Goal: Complete application form: Complete application form

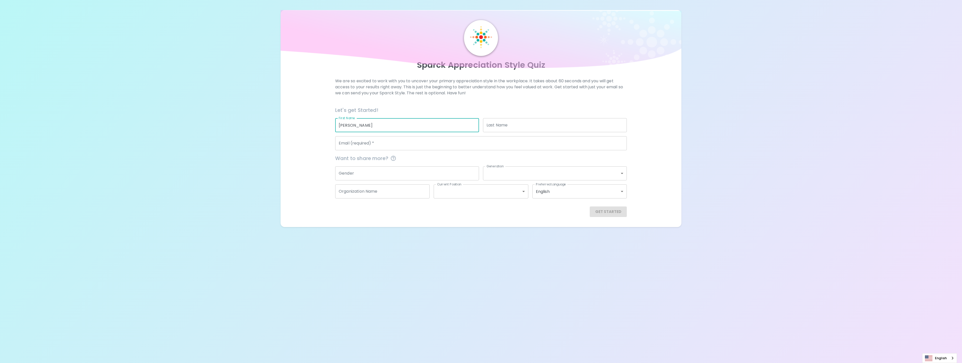
type input "[PERSON_NAME]"
type input "j"
type input "[EMAIL_ADDRESS][DOMAIN_NAME]"
click at [684, 178] on div "Sparck Appreciation Style Quiz We are so excited to work with you to uncover yo…" at bounding box center [481, 113] width 962 height 227
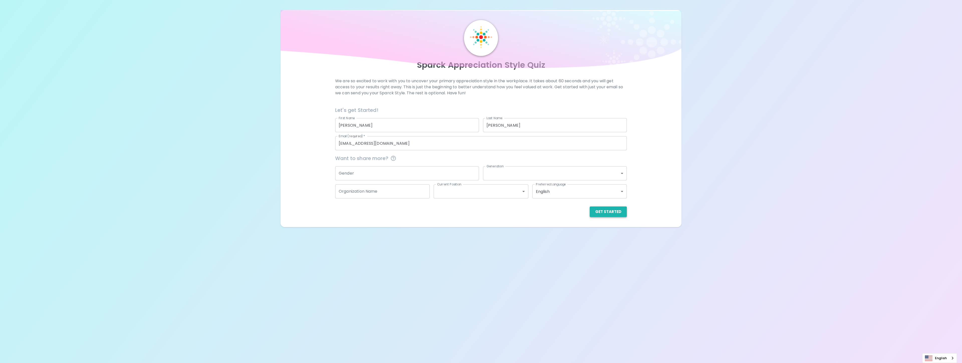
click at [625, 215] on button "Get Started" at bounding box center [608, 211] width 37 height 11
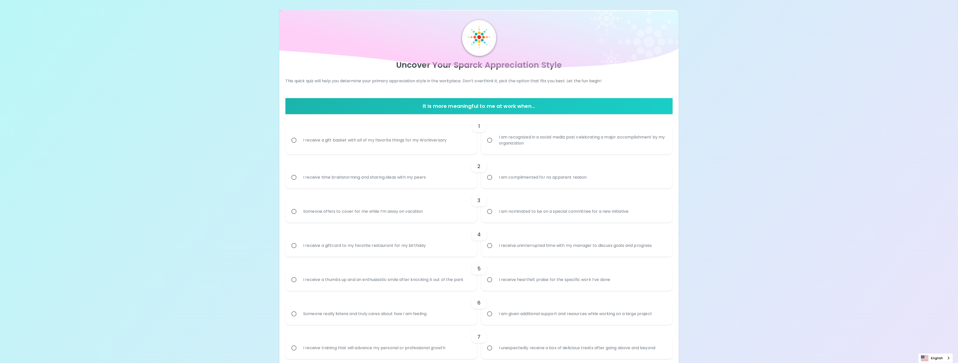
click at [378, 143] on div "I receive a gift basket with all of my favorite things for my Workiversary" at bounding box center [374, 140] width 151 height 18
click at [299, 143] on input "I receive a gift basket with all of my favorite things for my Workiversary" at bounding box center [294, 140] width 11 height 11
radio input "true"
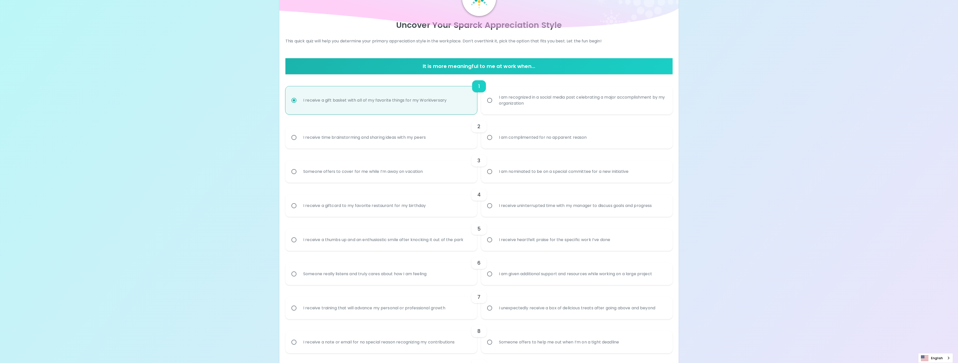
scroll to position [40, 0]
click at [331, 128] on div "2" at bounding box center [478, 126] width 387 height 12
click at [321, 138] on div "I receive time brainstorming and sharing ideas with my peers" at bounding box center [364, 137] width 131 height 18
click at [299, 138] on input "I receive time brainstorming and sharing ideas with my peers" at bounding box center [294, 137] width 11 height 11
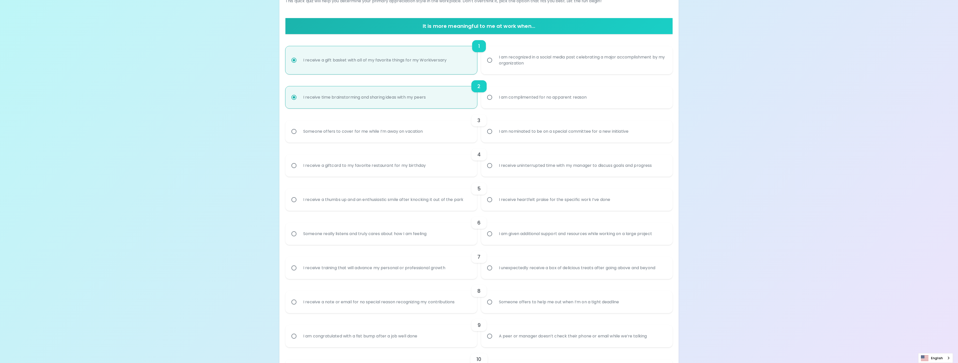
scroll to position [80, 0]
radio input "true"
click at [407, 133] on div "Someone offers to cover for me while I’m away on vacation" at bounding box center [363, 131] width 128 height 18
click at [299, 133] on input "Someone offers to cover for me while I’m away on vacation" at bounding box center [294, 131] width 11 height 11
radio input "false"
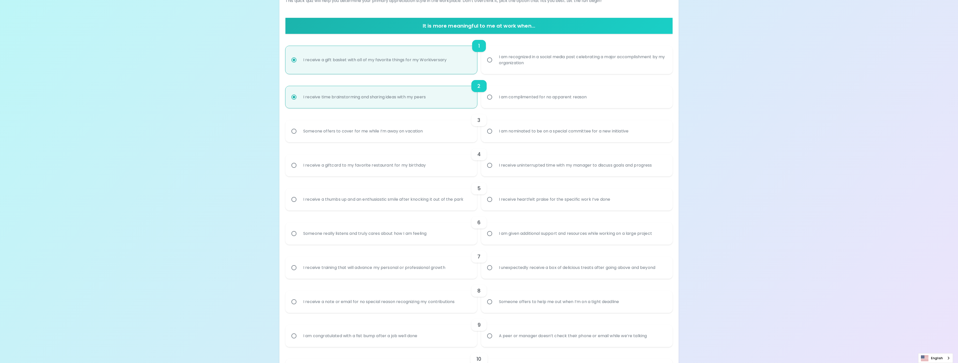
radio input "false"
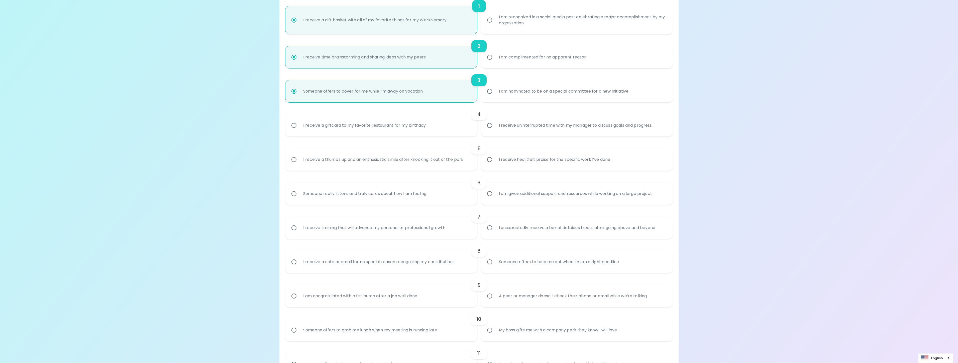
scroll to position [120, 0]
radio input "true"
click at [398, 123] on div "I receive a giftcard to my favorite restaurant for my birthday" at bounding box center [364, 125] width 131 height 18
click at [299, 123] on input "I receive a giftcard to my favorite restaurant for my birthday" at bounding box center [294, 125] width 11 height 11
radio input "false"
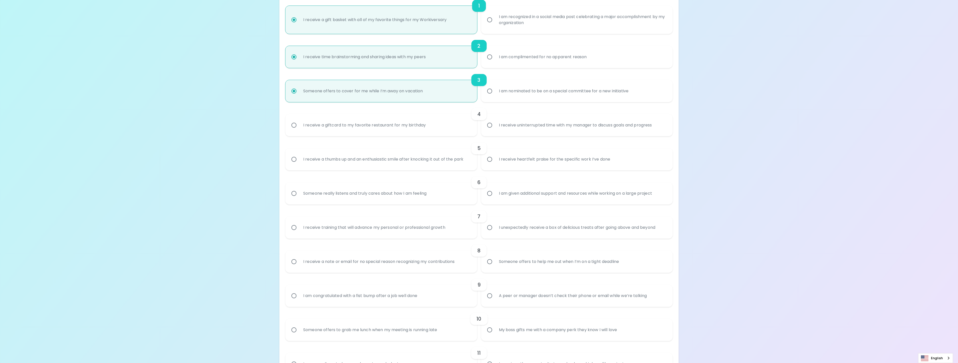
radio input "false"
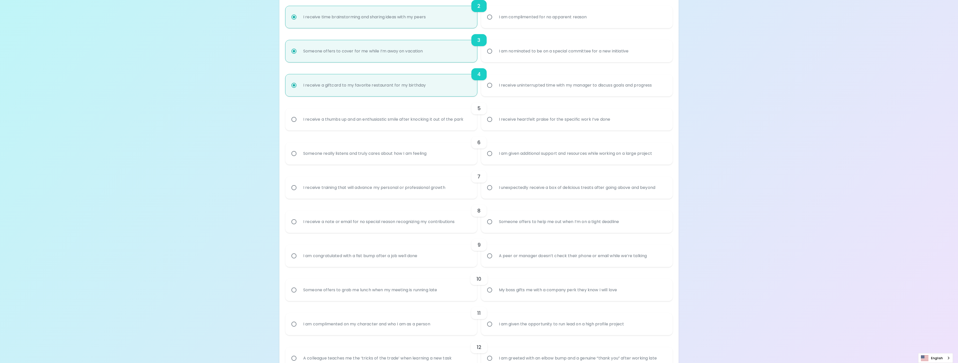
scroll to position [160, 0]
radio input "true"
click at [525, 123] on div "I receive heartfelt praise for the specific work I’ve done" at bounding box center [555, 119] width 120 height 18
click at [495, 123] on input "I receive heartfelt praise for the specific work I’ve done" at bounding box center [489, 119] width 11 height 11
radio input "false"
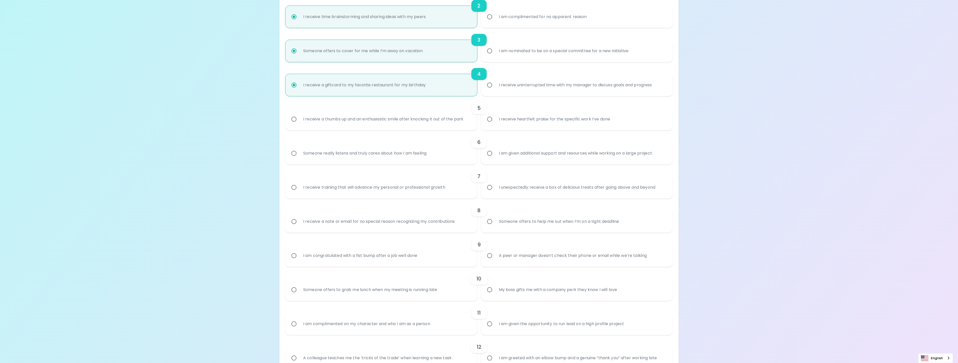
radio input "false"
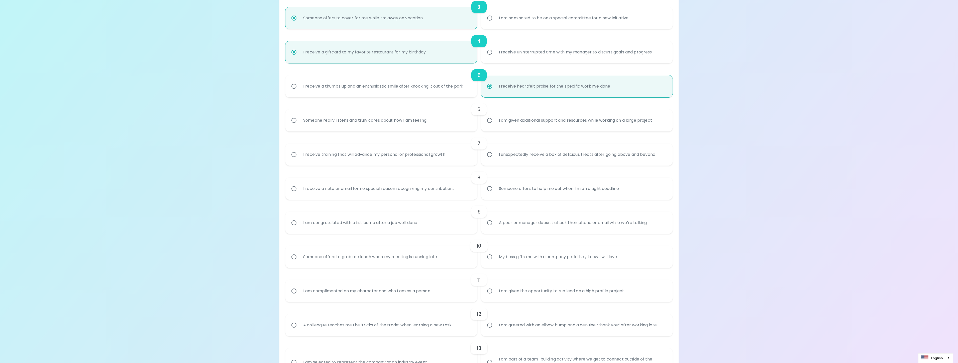
radio input "true"
click at [524, 148] on div "7" at bounding box center [478, 142] width 387 height 12
click at [528, 122] on div "I am given additional support and resources while working on a large project" at bounding box center [575, 119] width 161 height 18
click at [495, 122] on input "I am given additional support and resources while working on a large project" at bounding box center [489, 118] width 11 height 11
radio input "false"
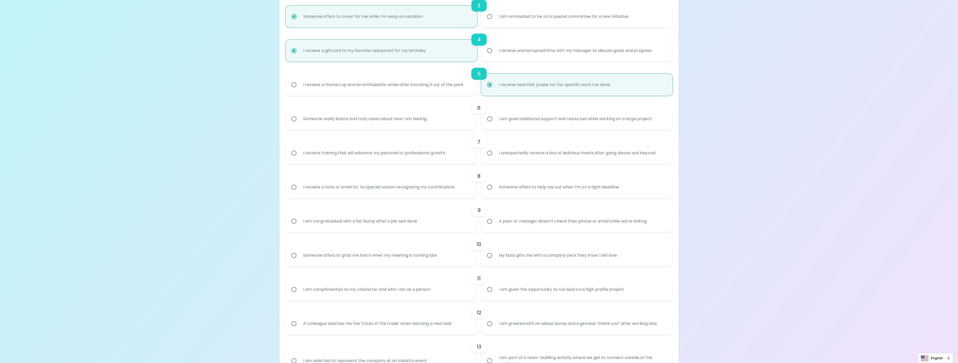
radio input "false"
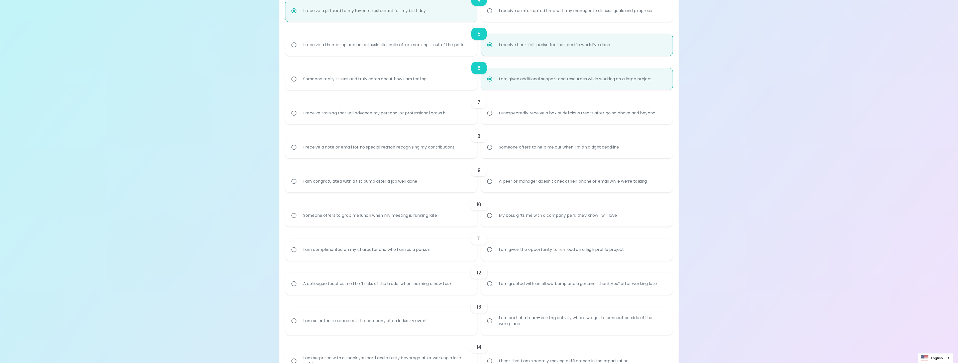
scroll to position [235, 0]
radio input "true"
click at [528, 116] on div "I unexpectedly receive a box of delicious treats after going above and beyond" at bounding box center [577, 113] width 165 height 18
click at [495, 116] on input "I unexpectedly receive a box of delicious treats after going above and beyond" at bounding box center [489, 112] width 11 height 11
radio input "false"
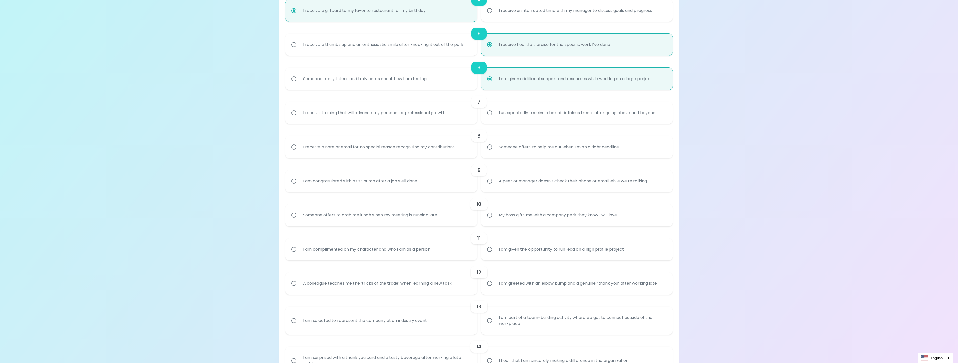
radio input "false"
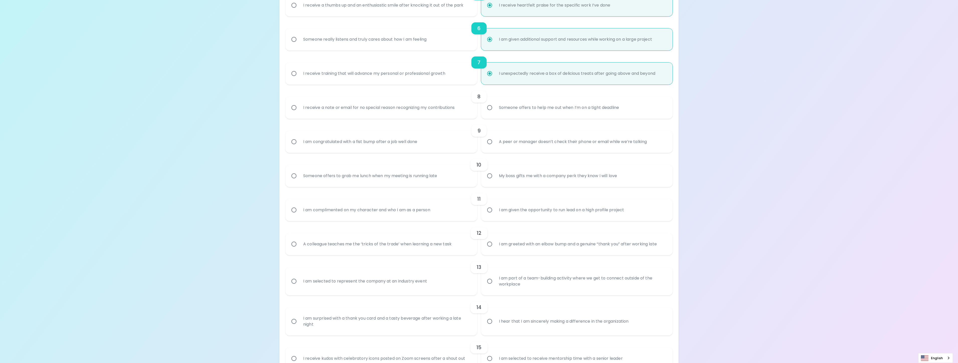
scroll to position [275, 0]
radio input "true"
click at [364, 107] on div "I receive a note or email for no special reason recognizing my contributions" at bounding box center [378, 107] width 159 height 18
click at [299, 107] on input "I receive a note or email for no special reason recognizing my contributions" at bounding box center [294, 106] width 11 height 11
radio input "false"
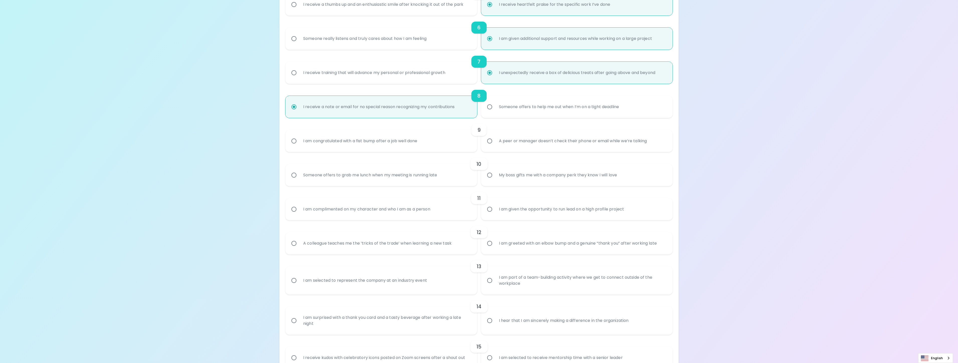
radio input "false"
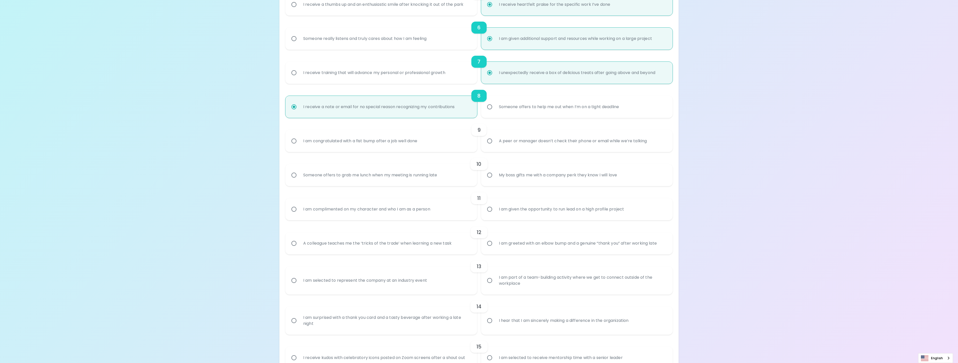
radio input "false"
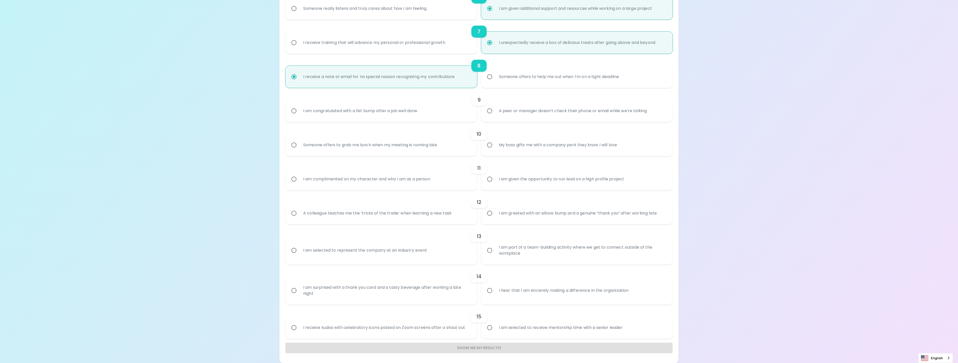
scroll to position [305, 0]
radio input "true"
drag, startPoint x: 558, startPoint y: 111, endPoint x: 490, endPoint y: 120, distance: 68.6
click at [558, 111] on div "A peer or manager doesn’t check their phone or email while we’re talking" at bounding box center [573, 110] width 156 height 18
click at [495, 111] on input "A peer or manager doesn’t check their phone or email while we’re talking" at bounding box center [489, 110] width 11 height 11
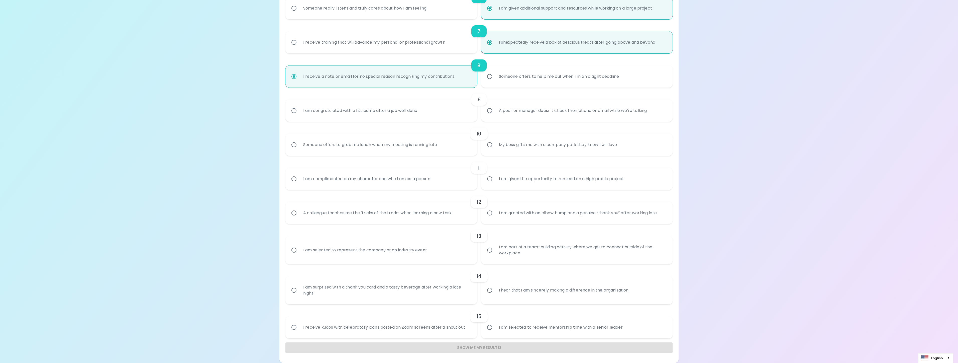
radio input "false"
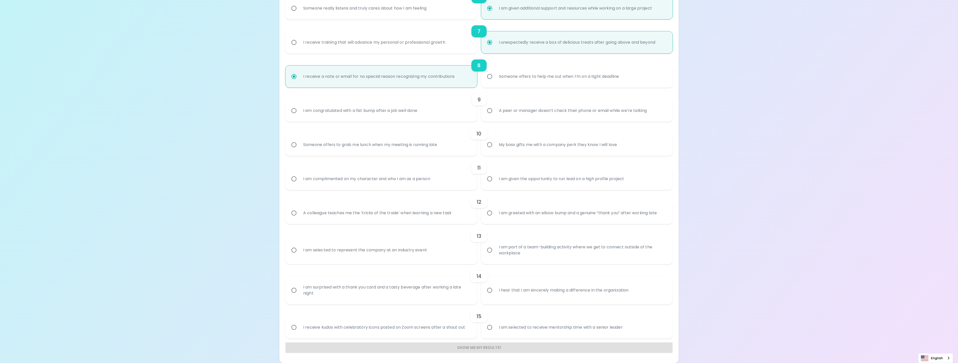
radio input "false"
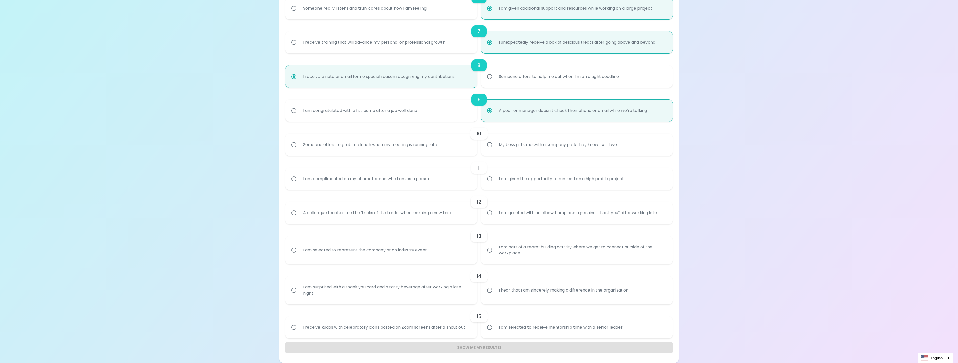
radio input "true"
click at [511, 149] on div "My boss gifts me with a company perk they know I will love" at bounding box center [558, 145] width 126 height 18
click at [495, 149] on input "My boss gifts me with a company perk they know I will love" at bounding box center [489, 144] width 11 height 11
radio input "false"
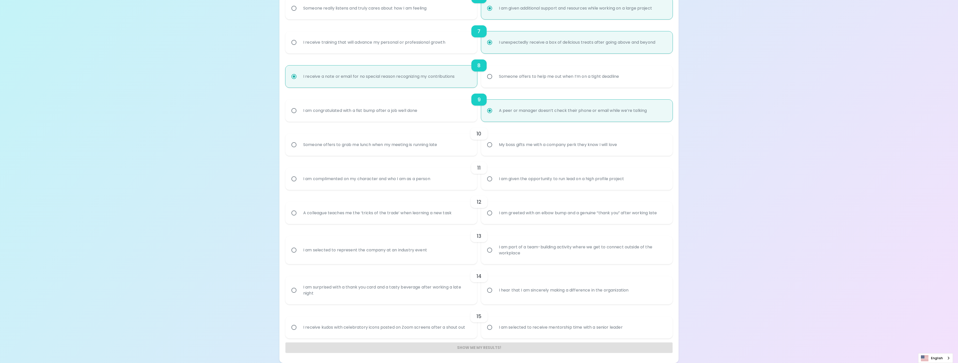
radio input "false"
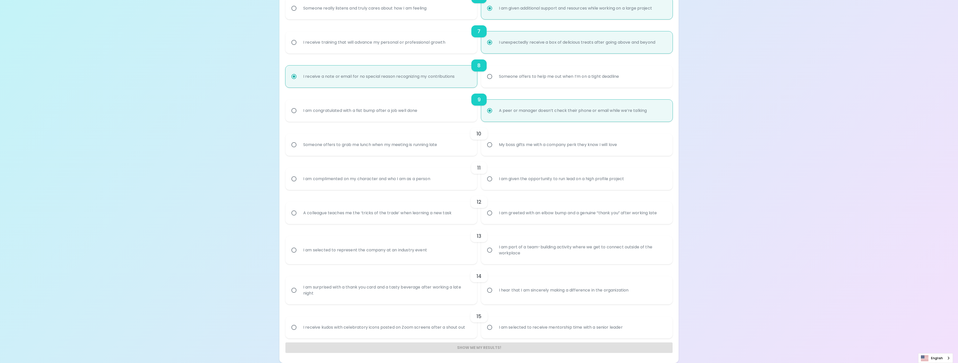
radio input "false"
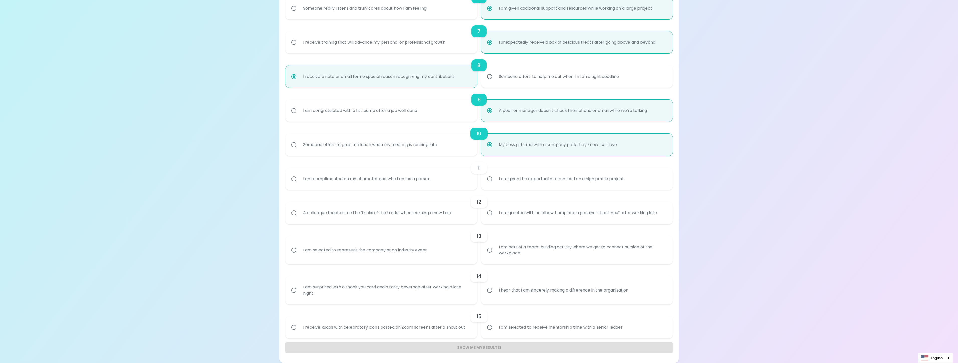
radio input "true"
click at [396, 177] on div "I am complimented on my character and who I am as a person" at bounding box center [366, 179] width 135 height 18
click at [299, 177] on input "I am complimented on my character and who I am as a person" at bounding box center [294, 178] width 11 height 11
radio input "false"
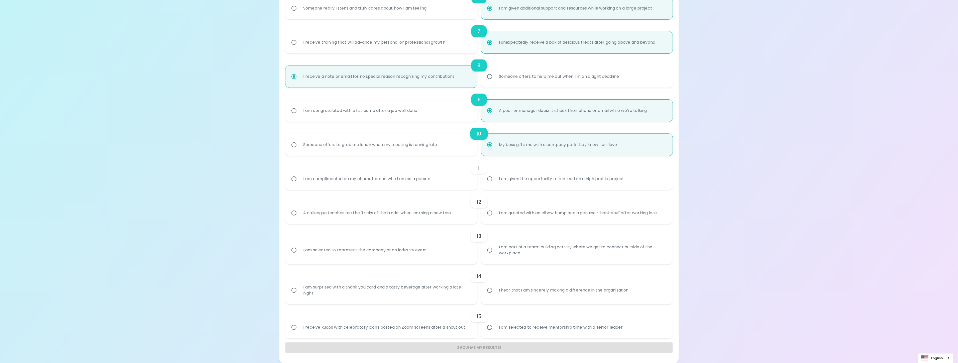
radio input "false"
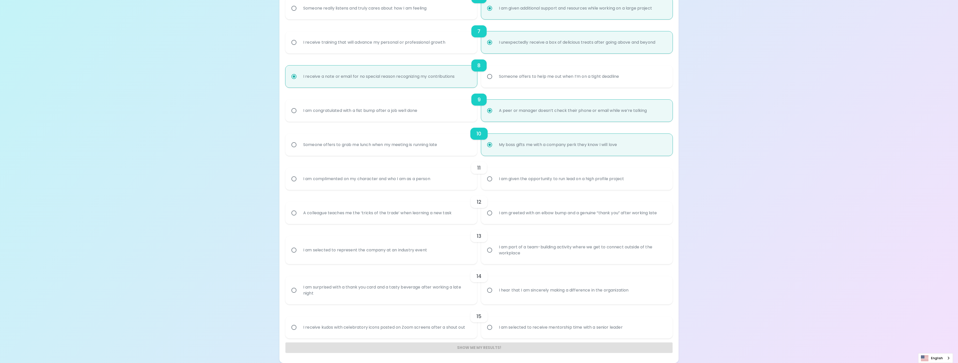
radio input "false"
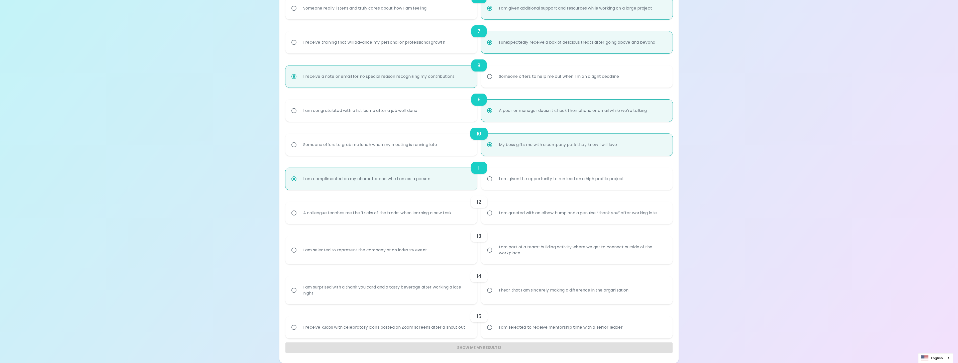
radio input "true"
click at [516, 181] on div "I am given the opportunity to run lead on a high profile project" at bounding box center [561, 179] width 133 height 18
click at [495, 181] on input "I am given the opportunity to run lead on a high profile project" at bounding box center [489, 178] width 11 height 11
radio input "false"
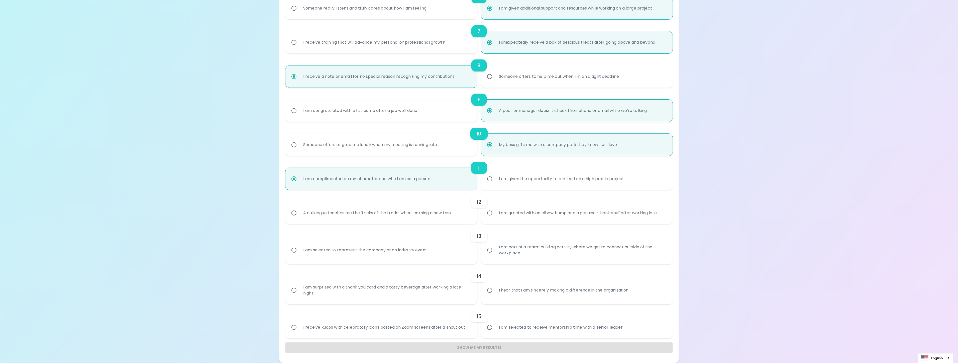
radio input "false"
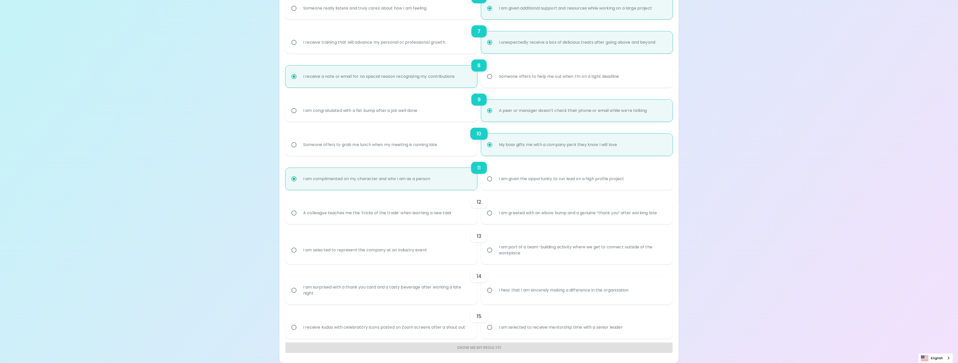
radio input "false"
radio input "true"
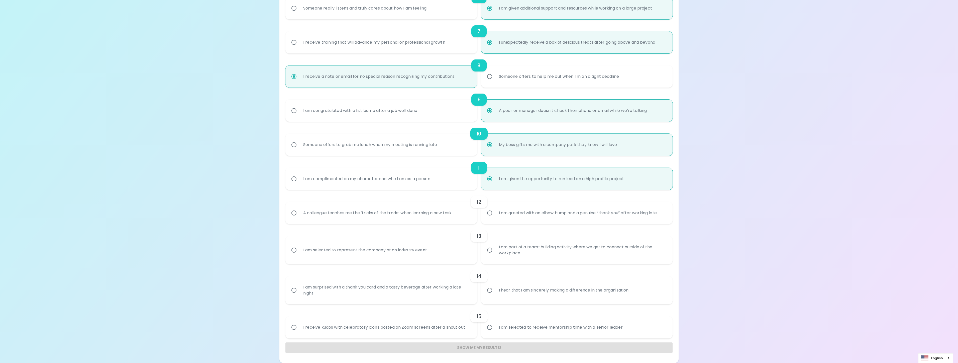
radio input "true"
click at [517, 215] on div "I am greeted with an elbow bump and a genuine “thank you” after working late" at bounding box center [578, 213] width 166 height 18
click at [495, 215] on input "I am greeted with an elbow bump and a genuine “thank you” after working late" at bounding box center [489, 212] width 11 height 11
radio input "false"
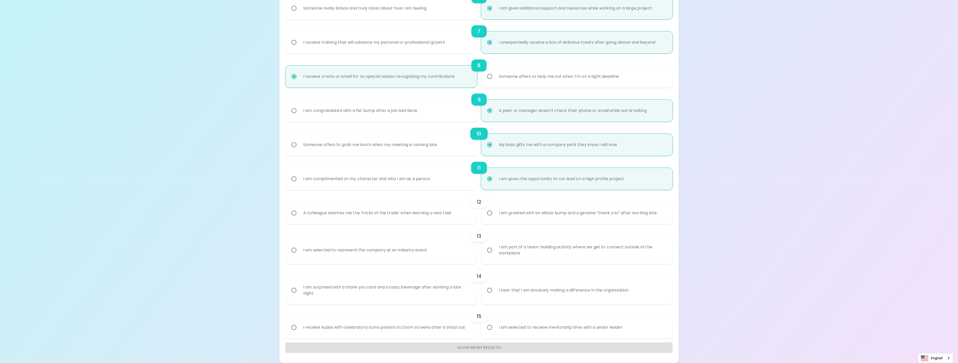
radio input "false"
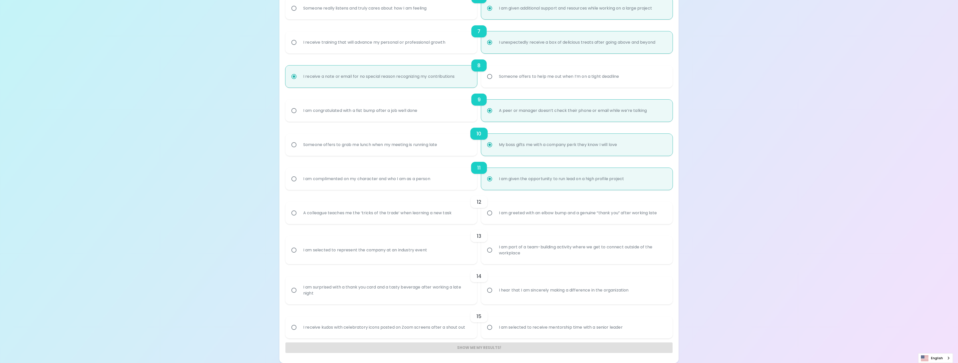
radio input "false"
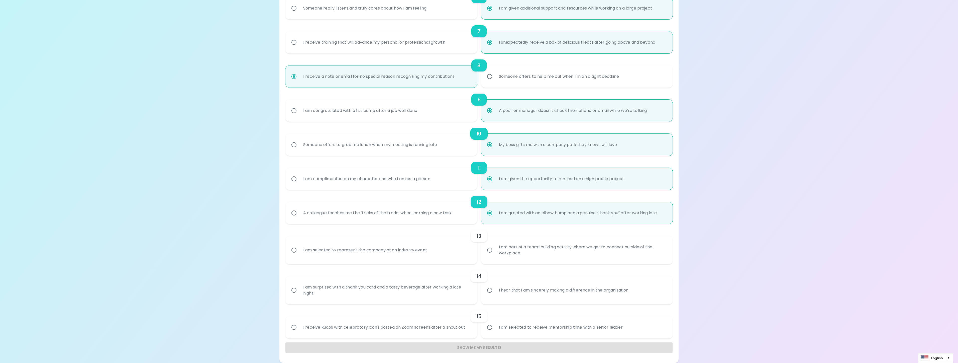
radio input "true"
click at [504, 257] on div "I am part of a team-building activity where we get to connect outside of the wo…" at bounding box center [582, 250] width 175 height 24
click at [495, 255] on input "I am part of a team-building activity where we get to connect outside of the wo…" at bounding box center [489, 250] width 11 height 11
radio input "false"
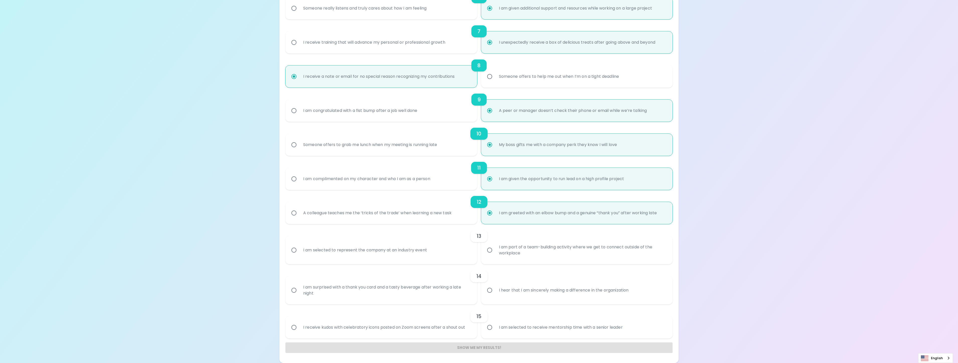
radio input "false"
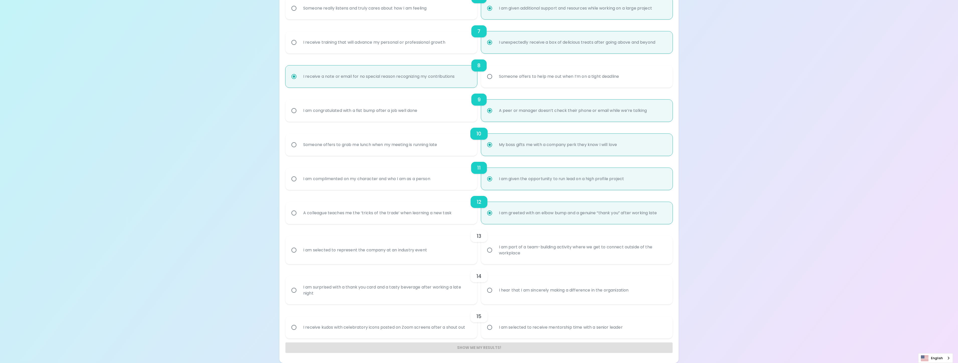
radio input "false"
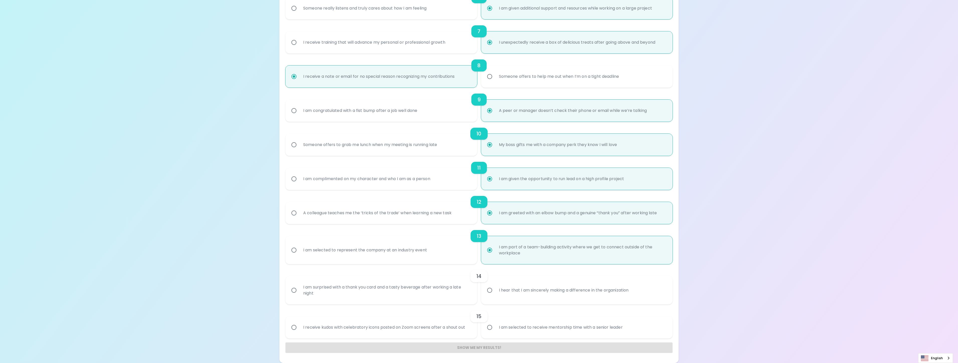
radio input "true"
click at [372, 292] on div "I am surprised with a thank you card and a tasty beverage after working a late …" at bounding box center [386, 290] width 175 height 24
click at [299, 292] on input "I am surprised with a thank you card and a tasty beverage after working a late …" at bounding box center [294, 290] width 11 height 11
radio input "false"
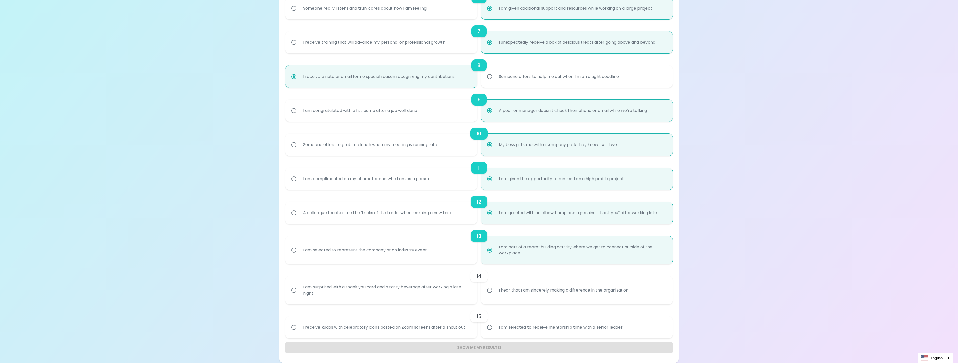
radio input "false"
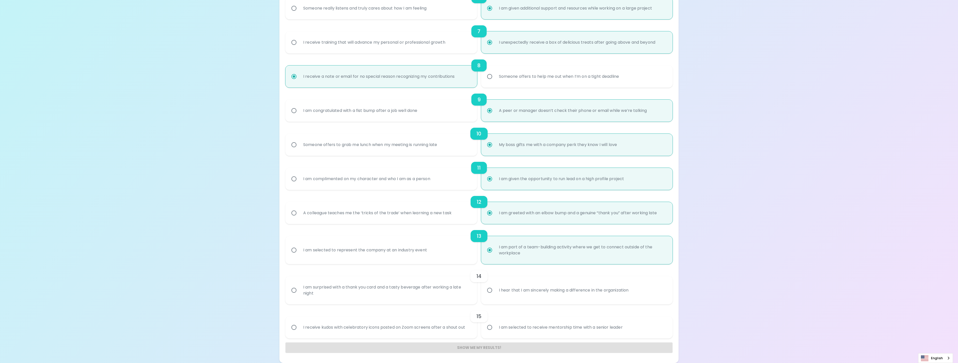
radio input "false"
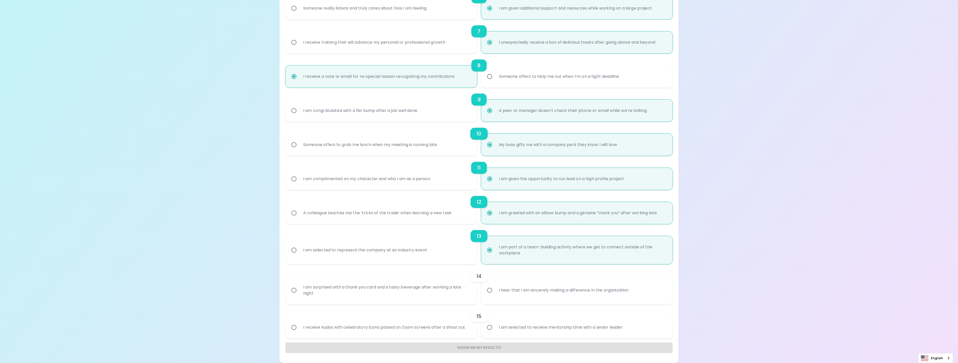
radio input "false"
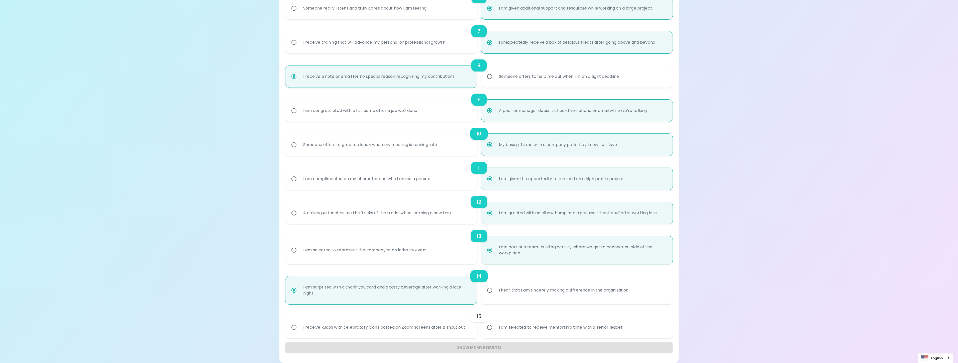
radio input "true"
click at [429, 326] on div "I receive kudos with celebratory icons posted on Zoom screens after a shout out" at bounding box center [384, 327] width 170 height 18
click at [299, 326] on input "I receive kudos with celebratory icons posted on Zoom screens after a shout out" at bounding box center [294, 327] width 11 height 11
radio input "false"
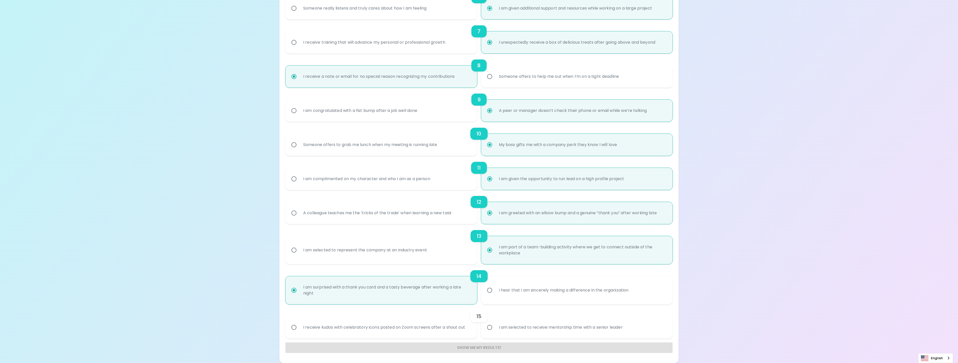
radio input "false"
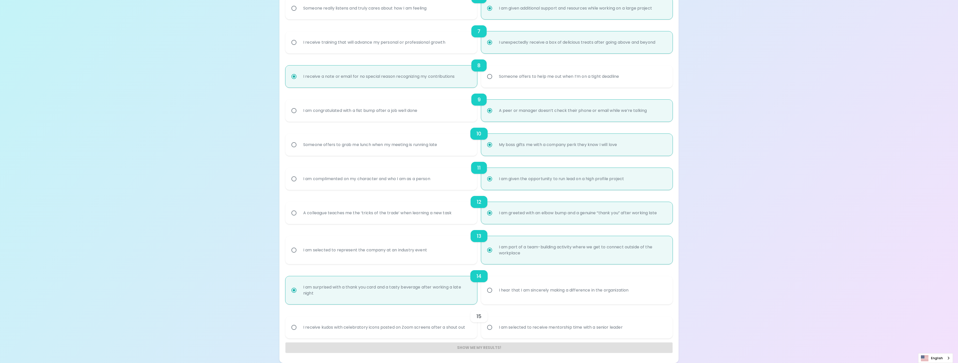
radio input "false"
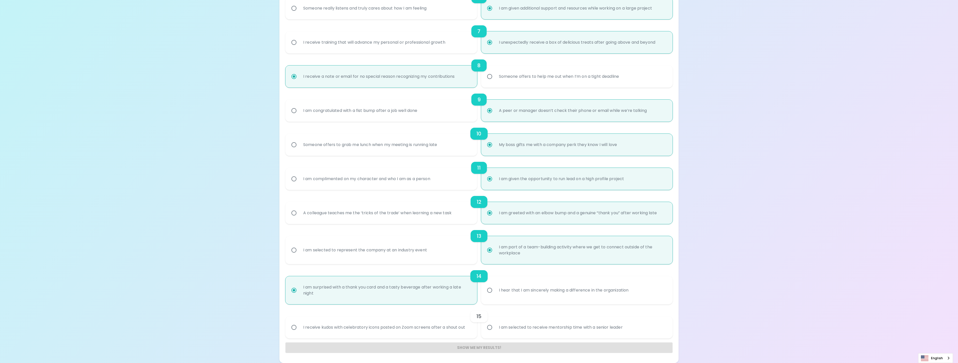
radio input "false"
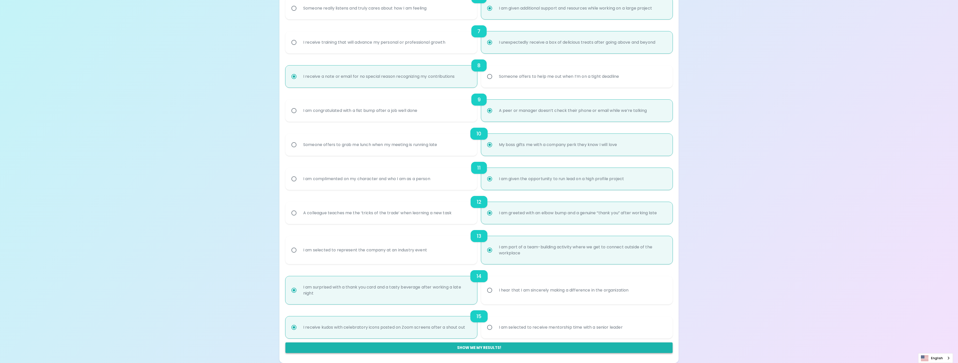
radio input "true"
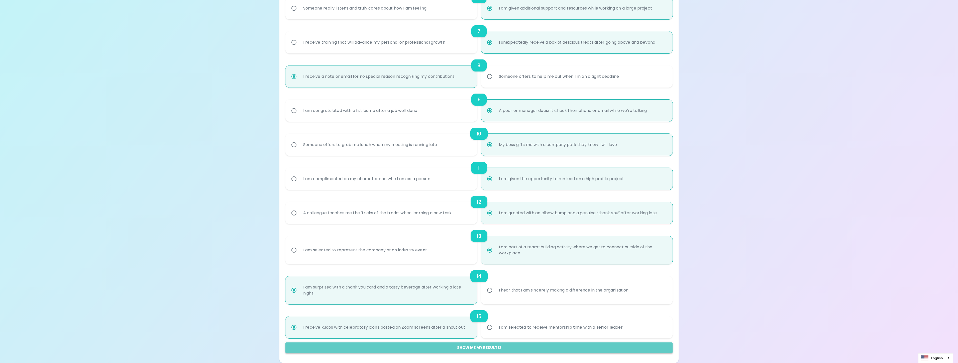
click at [488, 348] on button "Show me my results!" at bounding box center [478, 347] width 387 height 11
radio input "false"
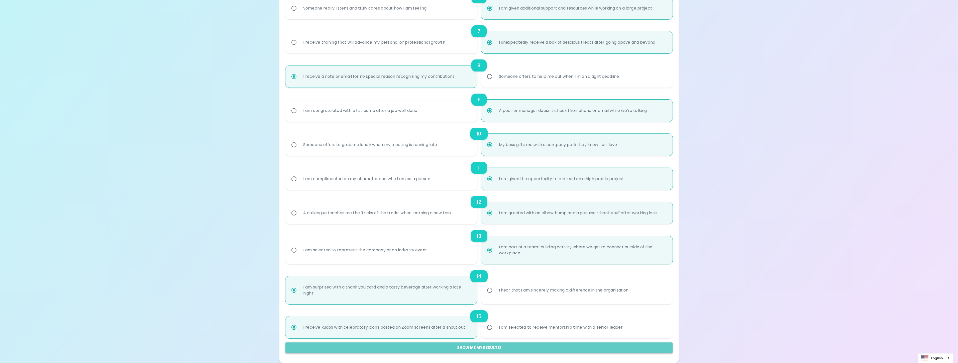
radio input "false"
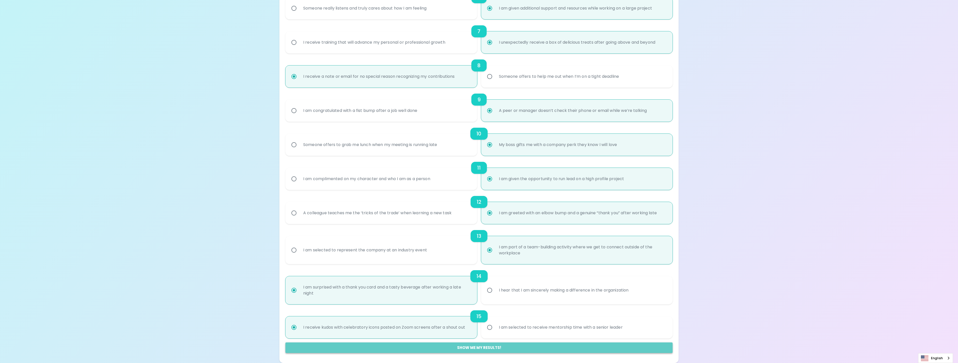
radio input "false"
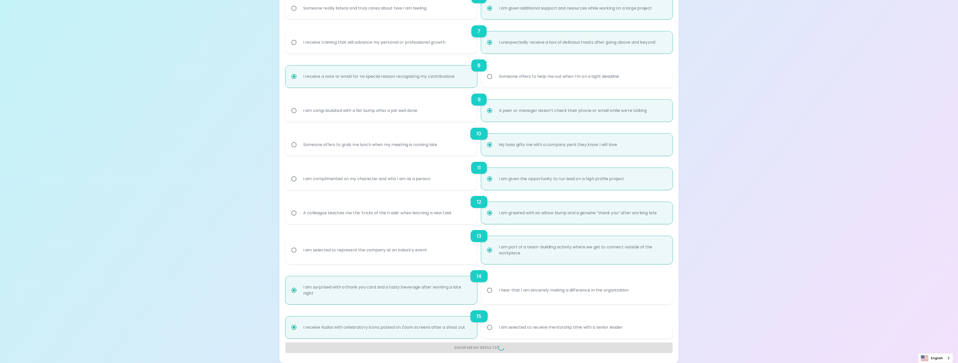
radio input "false"
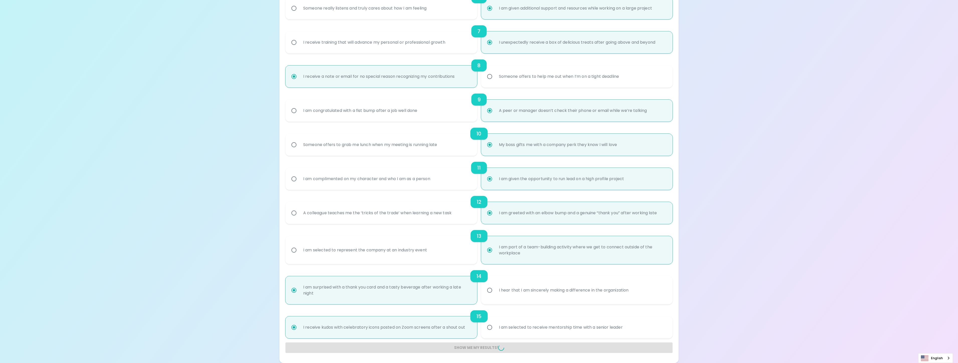
radio input "false"
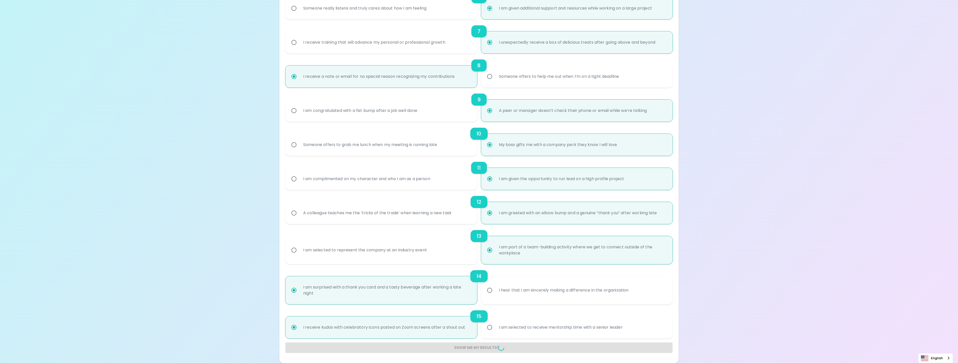
radio input "false"
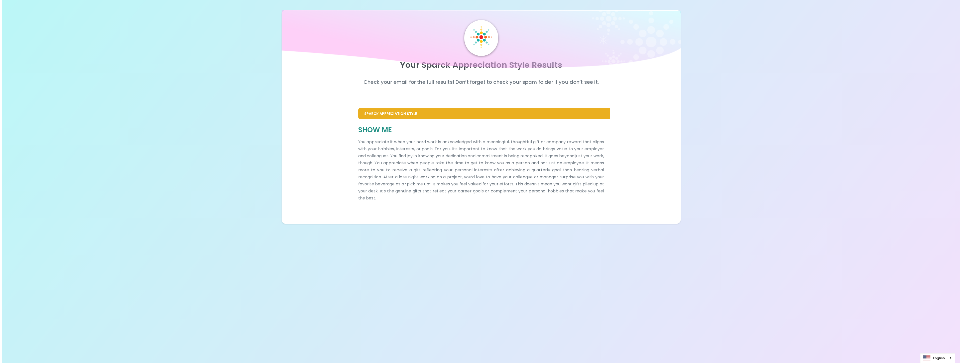
scroll to position [0, 0]
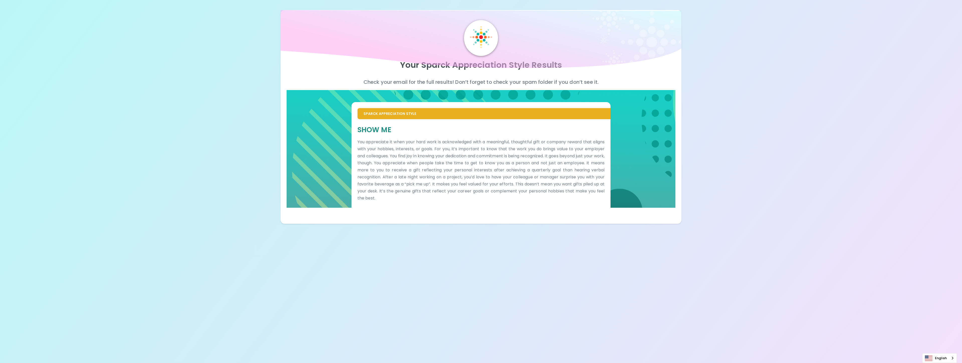
click at [419, 112] on p "Sparck Appreciation Style" at bounding box center [484, 113] width 241 height 5
